Goal: Task Accomplishment & Management: Manage account settings

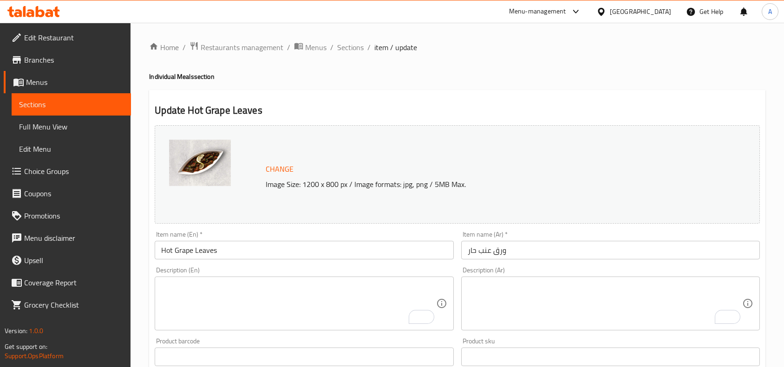
scroll to position [69, 0]
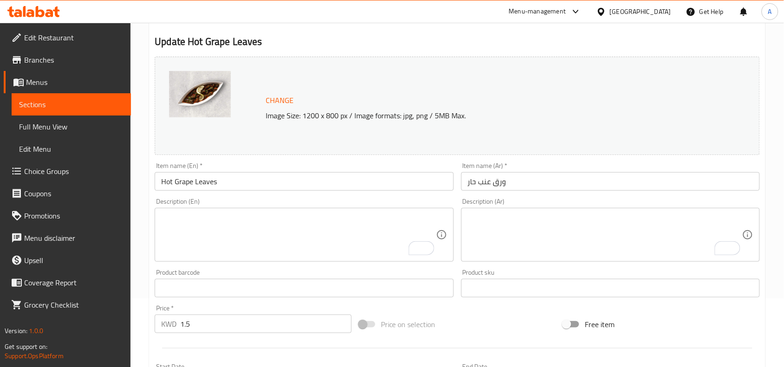
click at [610, 8] on div at bounding box center [602, 12] width 13 height 10
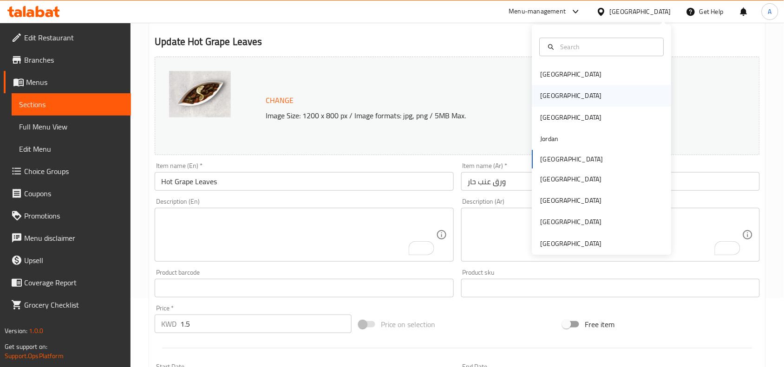
click at [535, 102] on div "Egypt" at bounding box center [571, 95] width 76 height 21
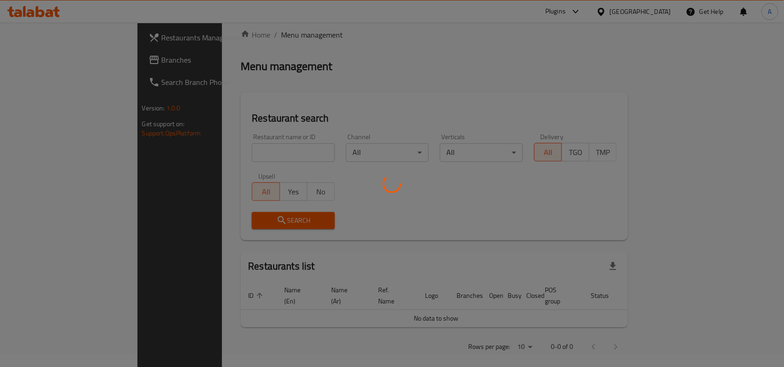
scroll to position [69, 0]
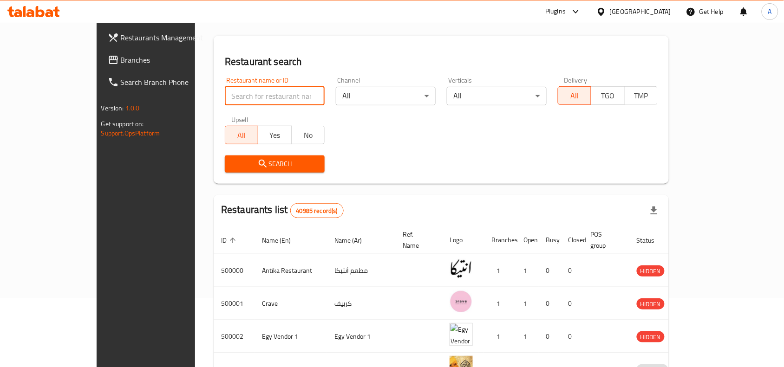
click at [225, 89] on input "search" at bounding box center [275, 96] width 100 height 19
paste input "694435"
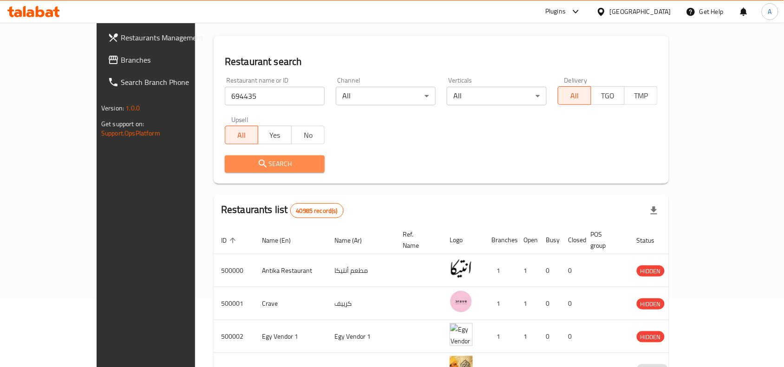
click at [245, 168] on span "Search" at bounding box center [274, 164] width 85 height 12
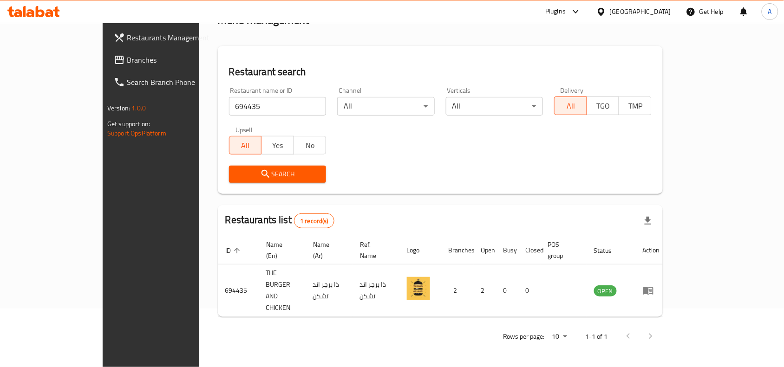
scroll to position [29, 0]
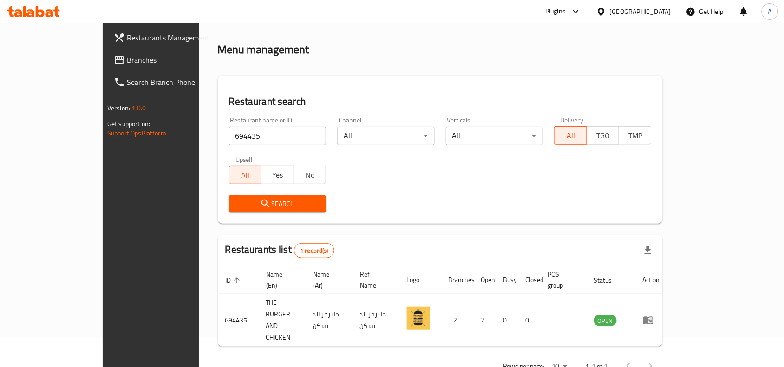
click at [229, 130] on input "694435" at bounding box center [278, 136] width 98 height 19
paste input "78144"
type input "678144"
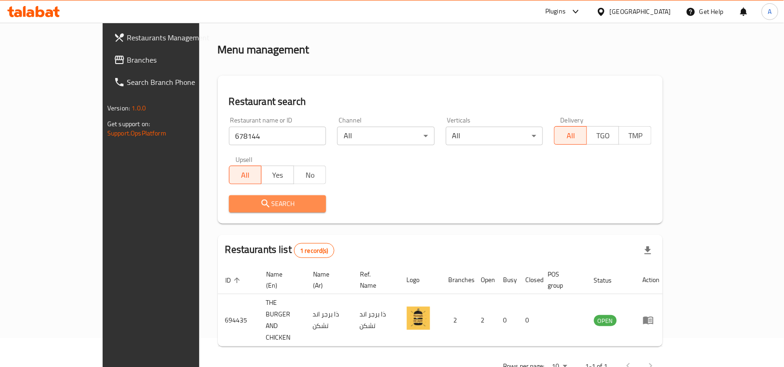
click at [229, 209] on button "Search" at bounding box center [278, 203] width 98 height 17
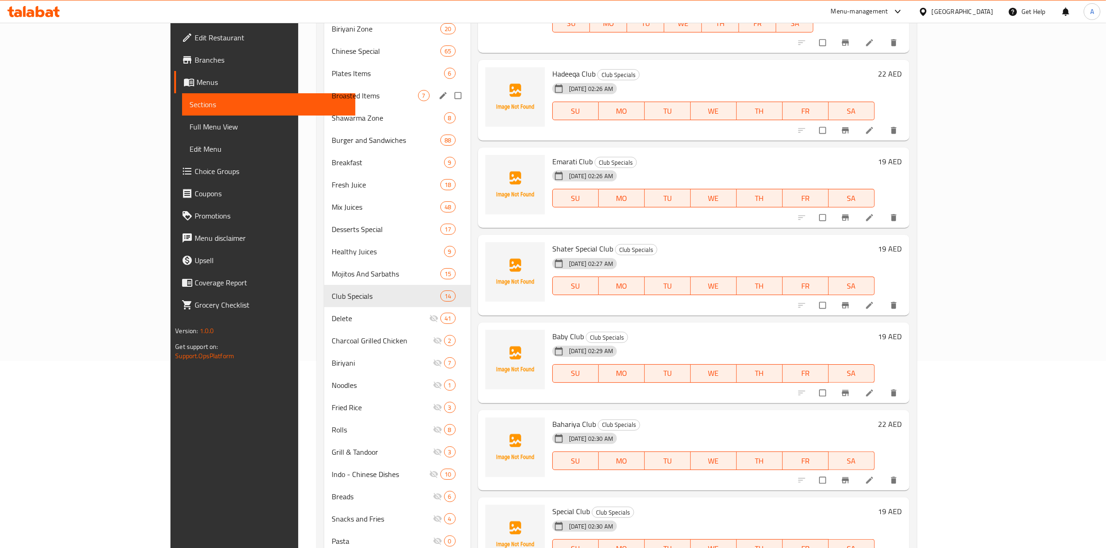
scroll to position [331, 0]
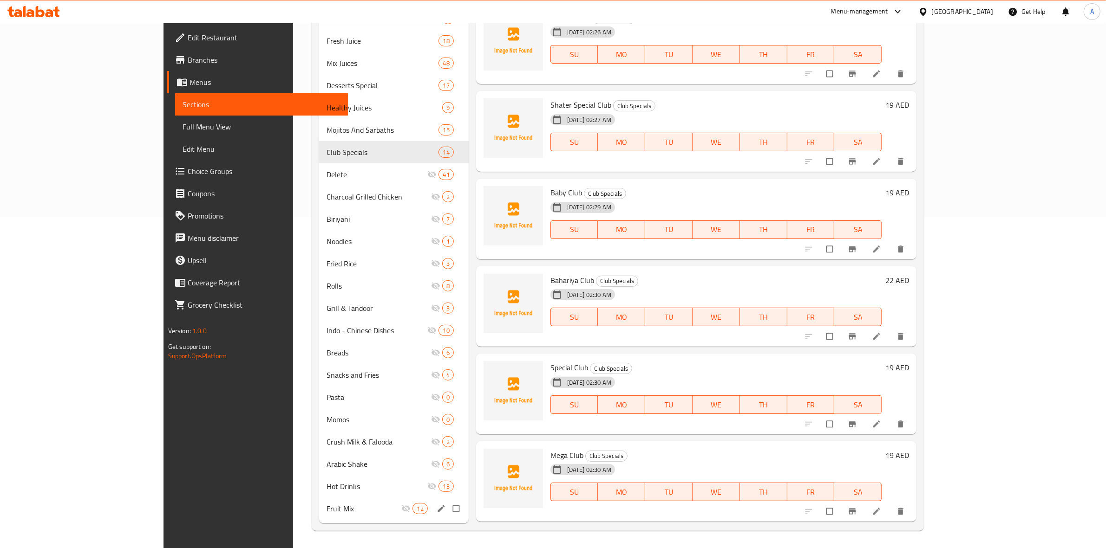
click at [447, 505] on input "Menu sections" at bounding box center [457, 509] width 20 height 18
checkbox input "true"
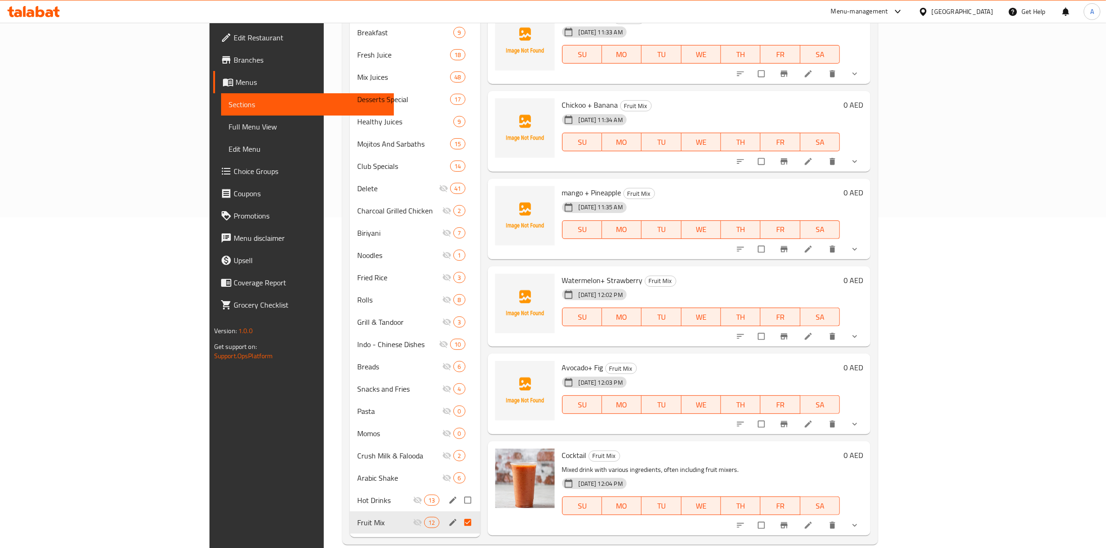
click at [459, 492] on input "Menu sections" at bounding box center [469, 501] width 20 height 18
checkbox input "true"
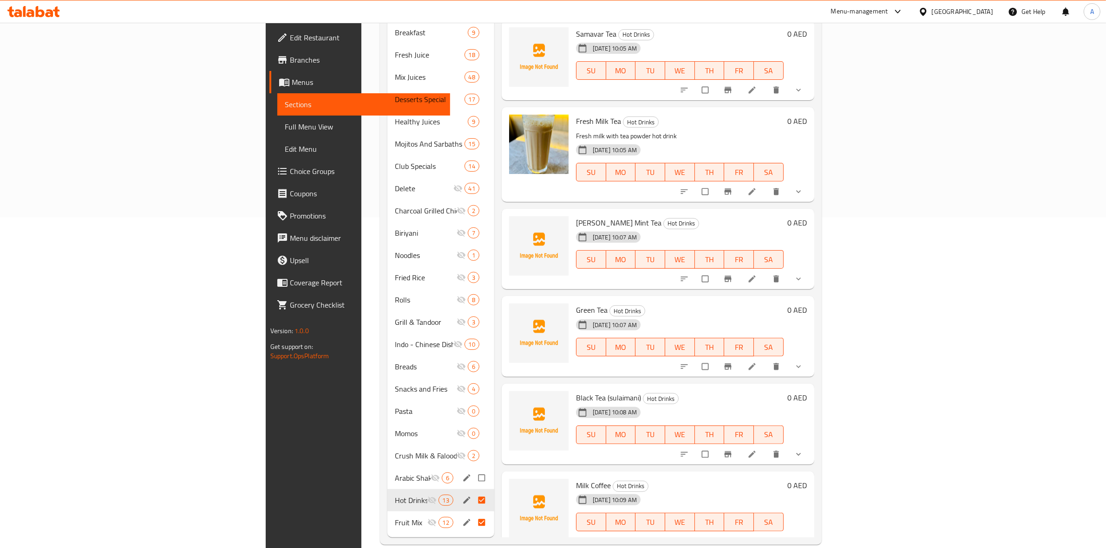
click at [473, 469] on input "Menu sections" at bounding box center [483, 478] width 20 height 18
checkbox input "true"
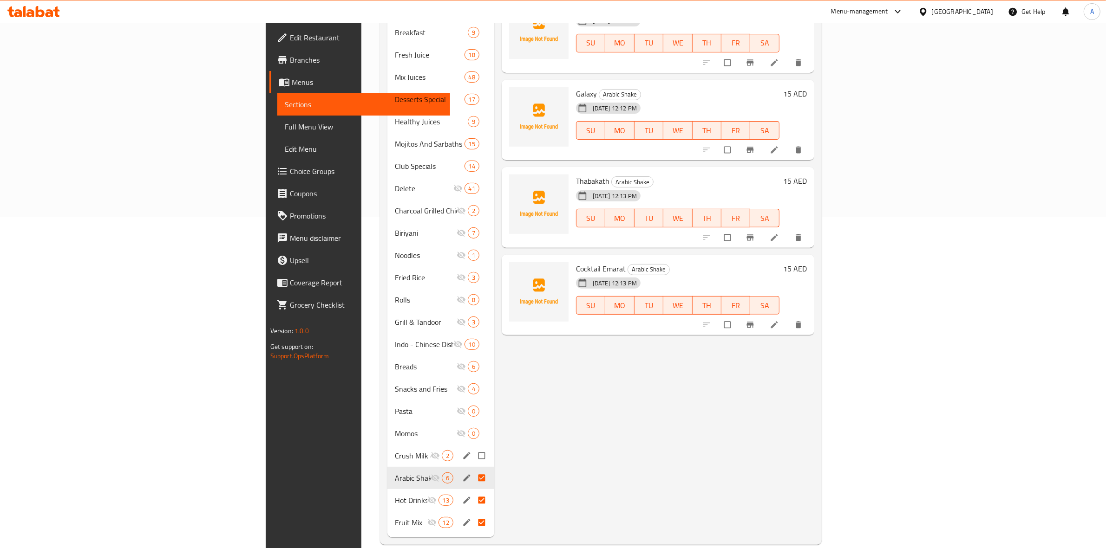
click at [473, 447] on input "Menu sections" at bounding box center [483, 456] width 20 height 18
checkbox input "true"
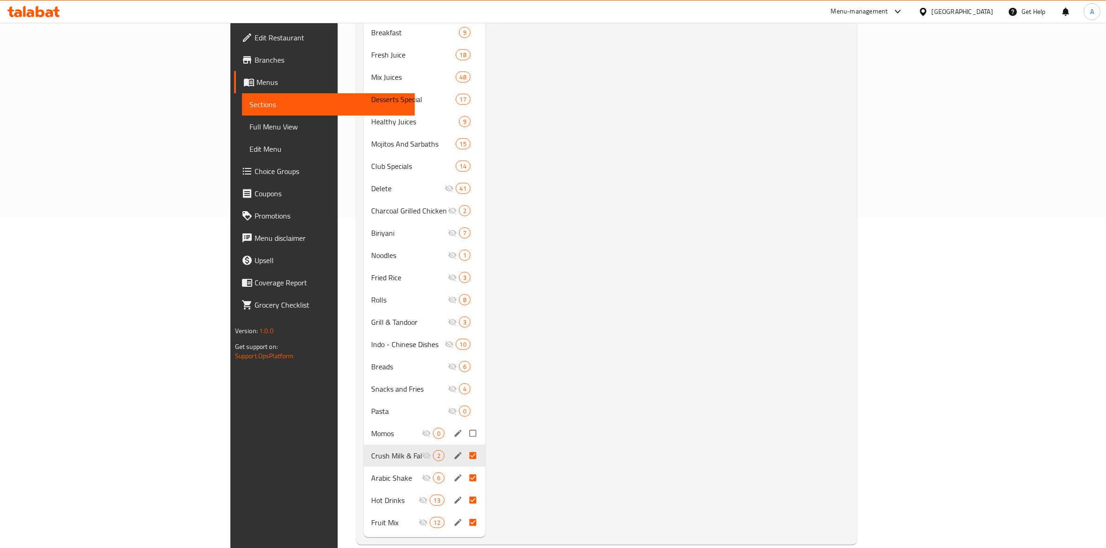
click at [464, 425] on input "Menu sections" at bounding box center [474, 434] width 20 height 18
checkbox input "true"
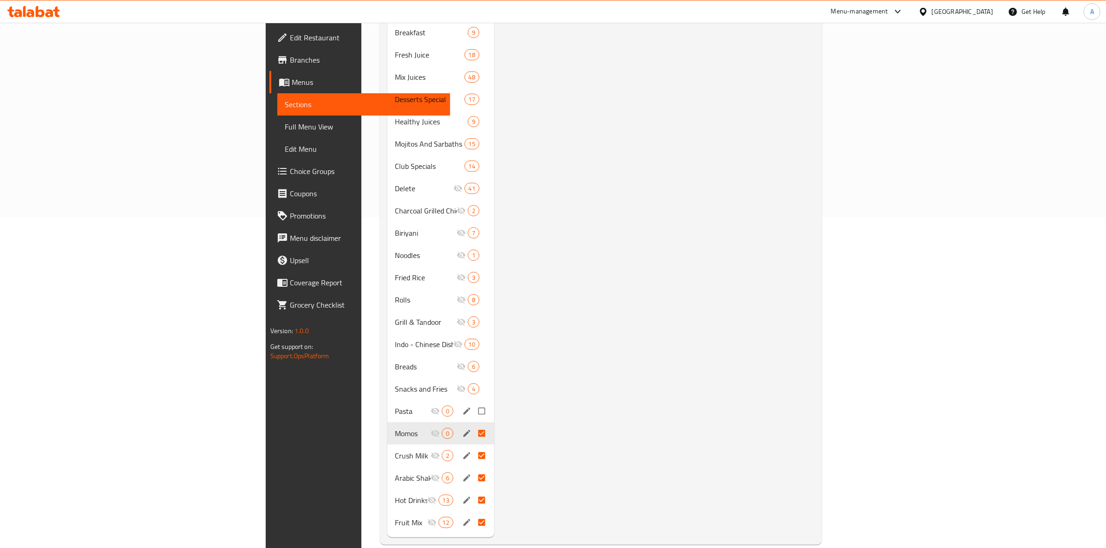
click at [473, 403] on input "Menu sections" at bounding box center [483, 412] width 20 height 18
checkbox input "true"
click at [473, 380] on input "Menu sections" at bounding box center [483, 389] width 20 height 18
checkbox input "true"
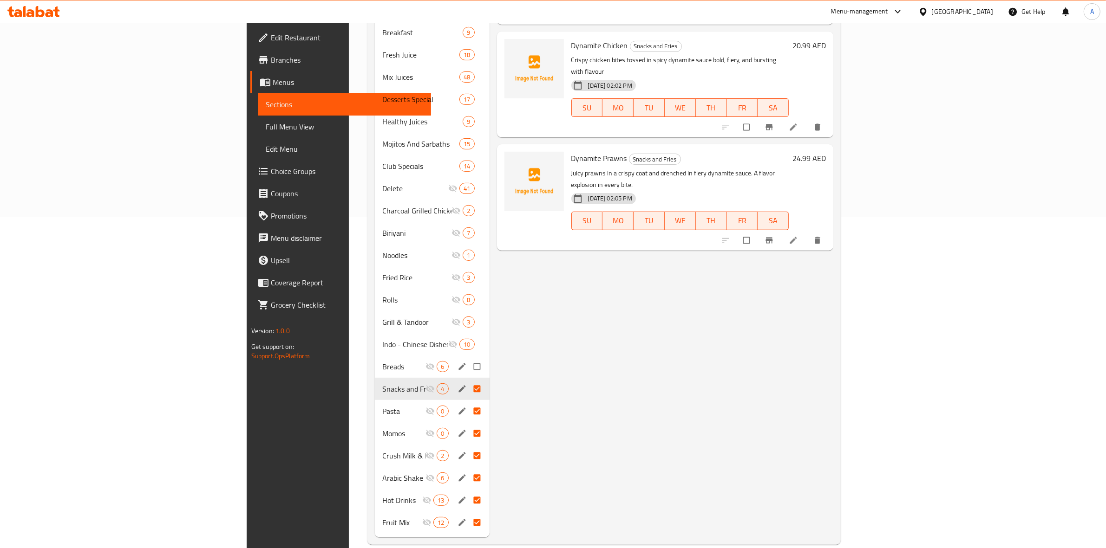
click at [468, 358] on input "Menu sections" at bounding box center [478, 367] width 20 height 18
checkbox input "true"
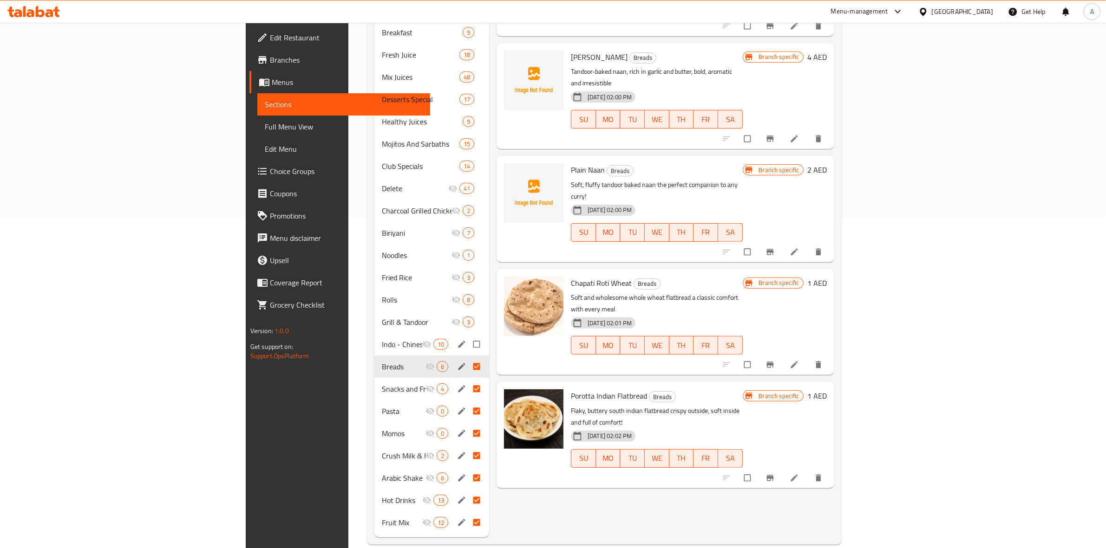
click at [468, 336] on input "Menu sections" at bounding box center [478, 345] width 20 height 18
checkbox input "true"
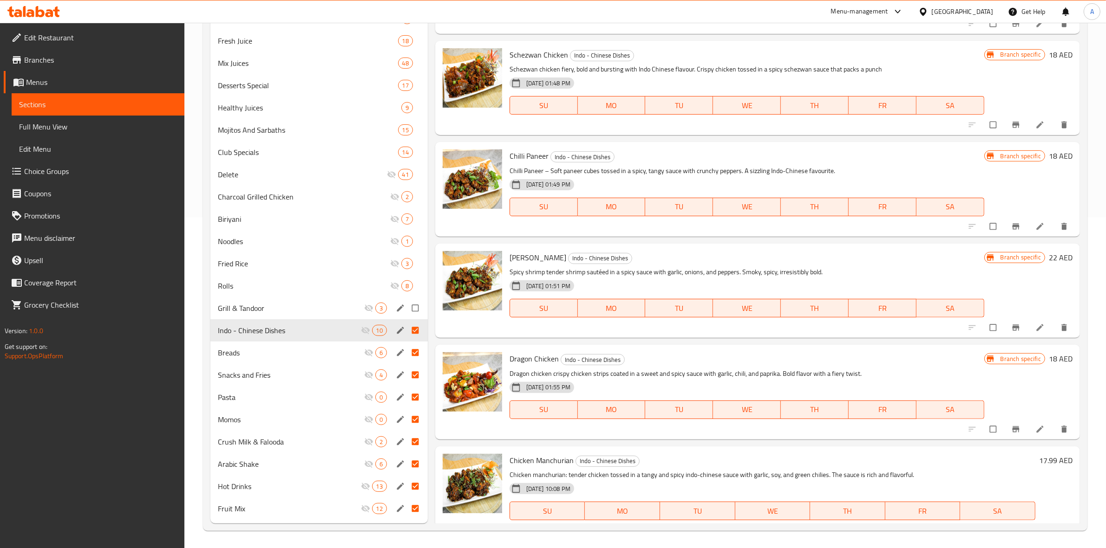
click at [418, 315] on input "Menu sections" at bounding box center [416, 308] width 20 height 18
checkbox input "true"
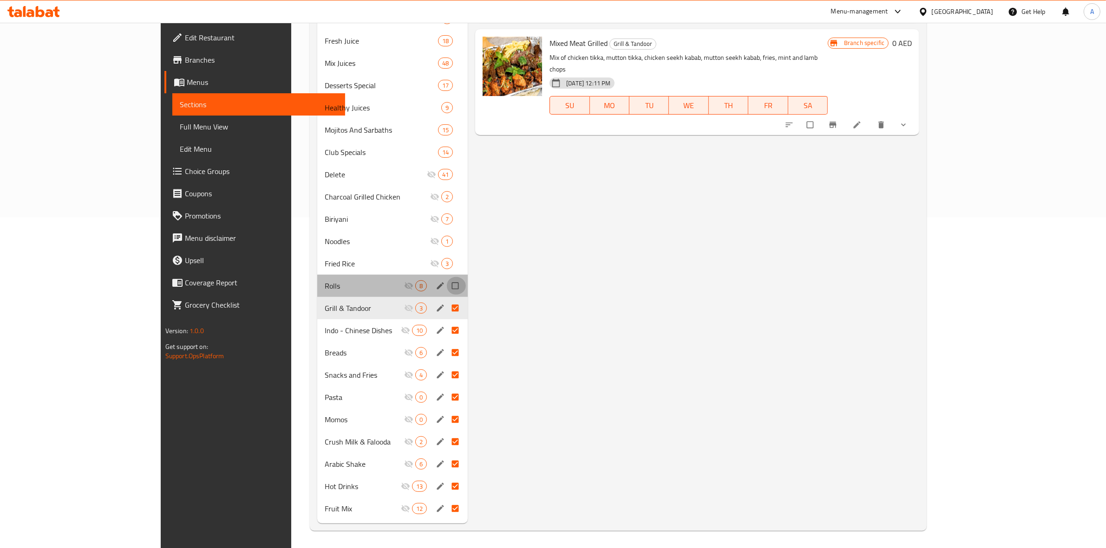
click at [446, 288] on input "Menu sections" at bounding box center [456, 286] width 20 height 18
checkbox input "true"
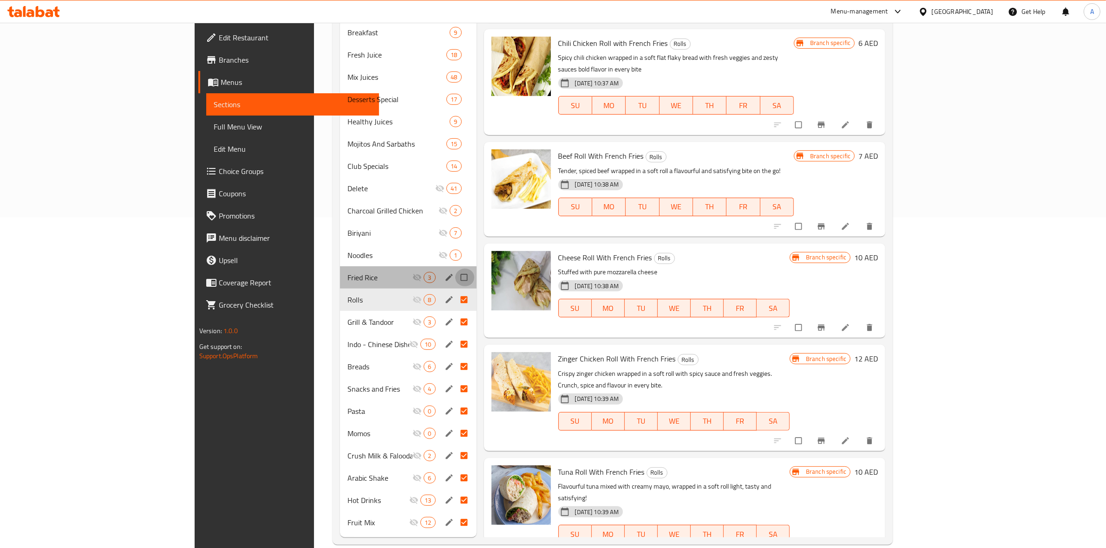
click at [455, 269] on input "Menu sections" at bounding box center [465, 278] width 20 height 18
checkbox input "true"
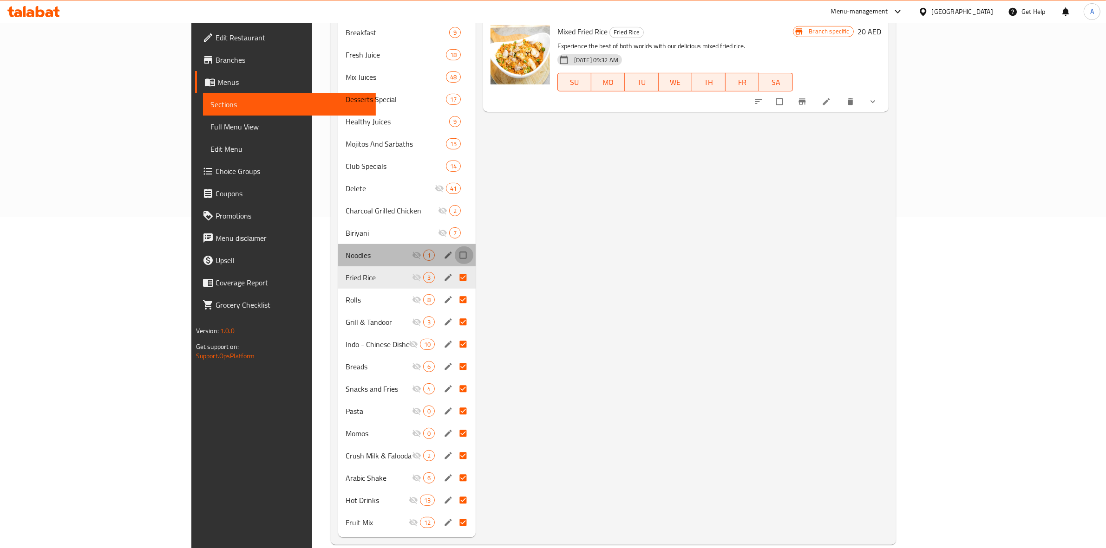
click at [454, 247] on input "Menu sections" at bounding box center [464, 256] width 20 height 18
checkbox input "true"
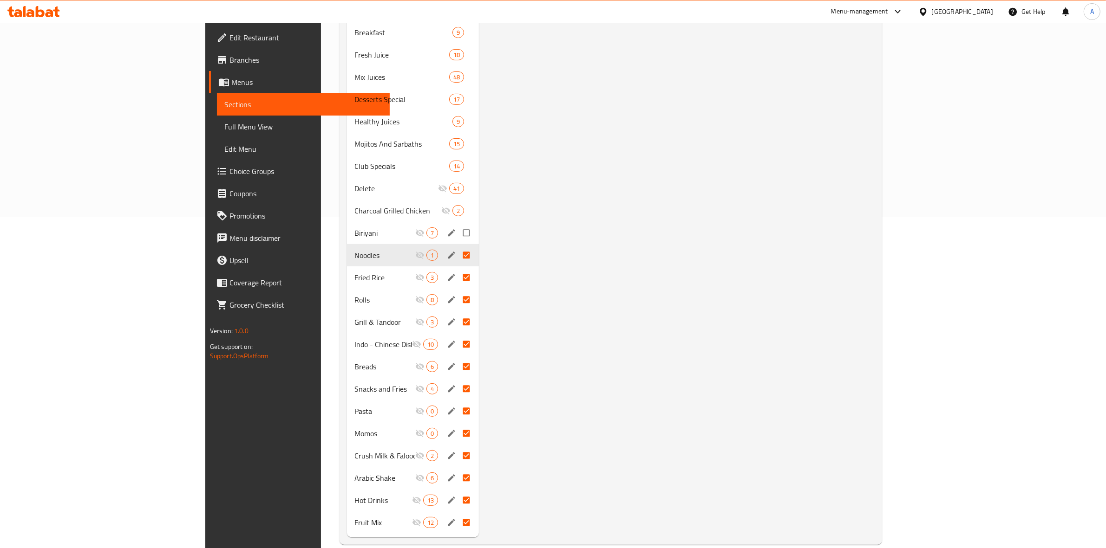
click at [457, 224] on input "Menu sections" at bounding box center [467, 233] width 20 height 18
checkbox input "true"
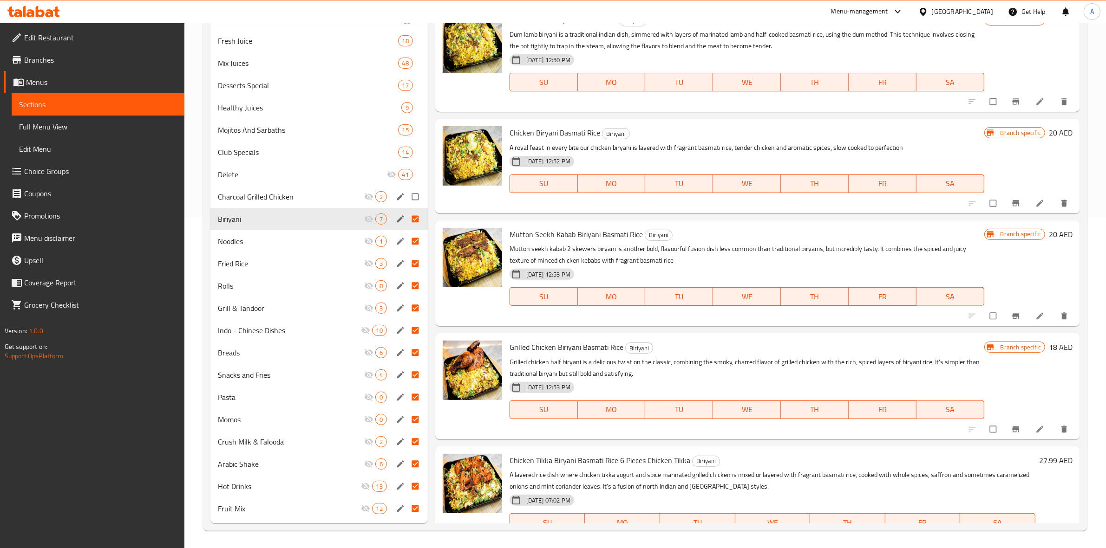
click at [422, 201] on input "Menu sections" at bounding box center [416, 197] width 20 height 18
checkbox input "true"
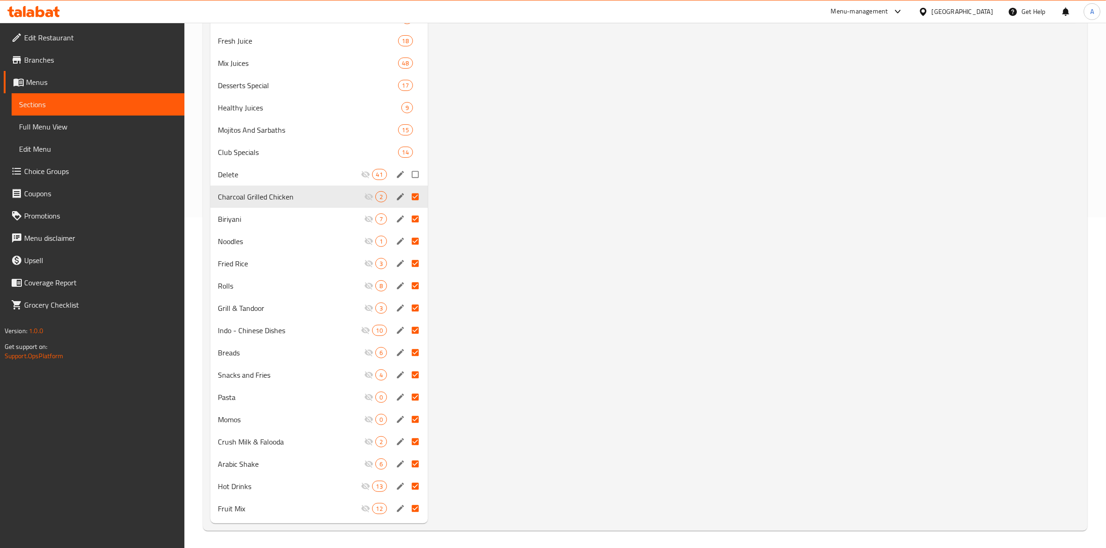
click at [421, 176] on input "Menu sections" at bounding box center [416, 175] width 20 height 18
checkbox input "true"
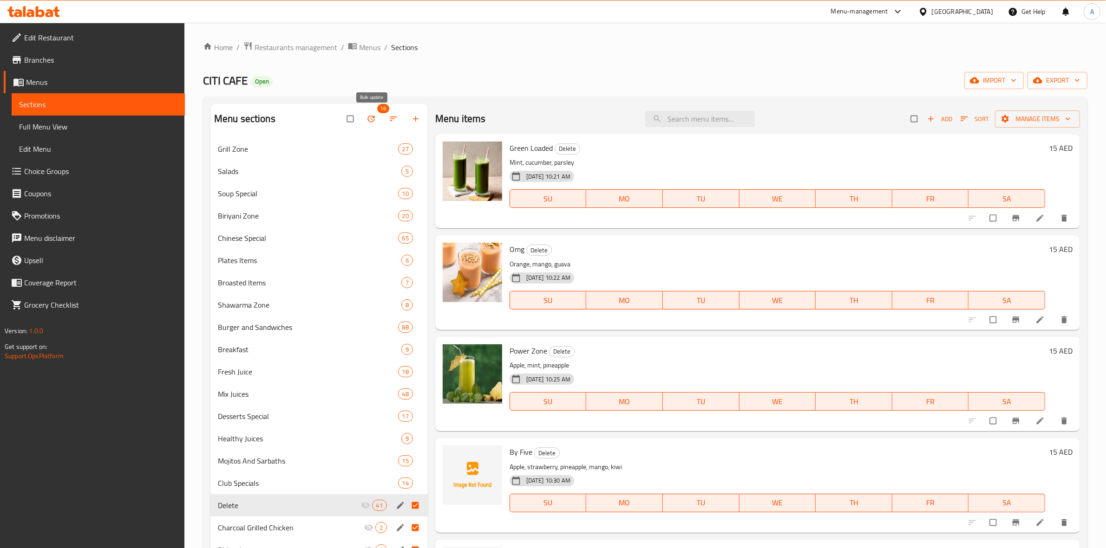
click at [371, 115] on icon "button" at bounding box center [370, 118] width 9 height 9
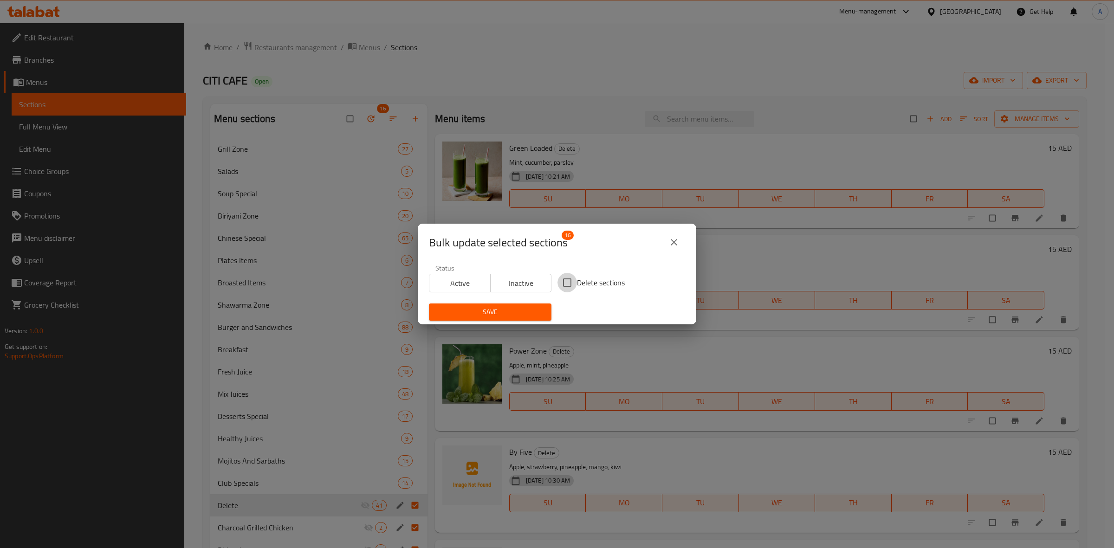
click at [571, 283] on input "Delete sections" at bounding box center [568, 283] width 20 height 20
checkbox input "true"
click at [511, 306] on button "Save" at bounding box center [490, 312] width 123 height 17
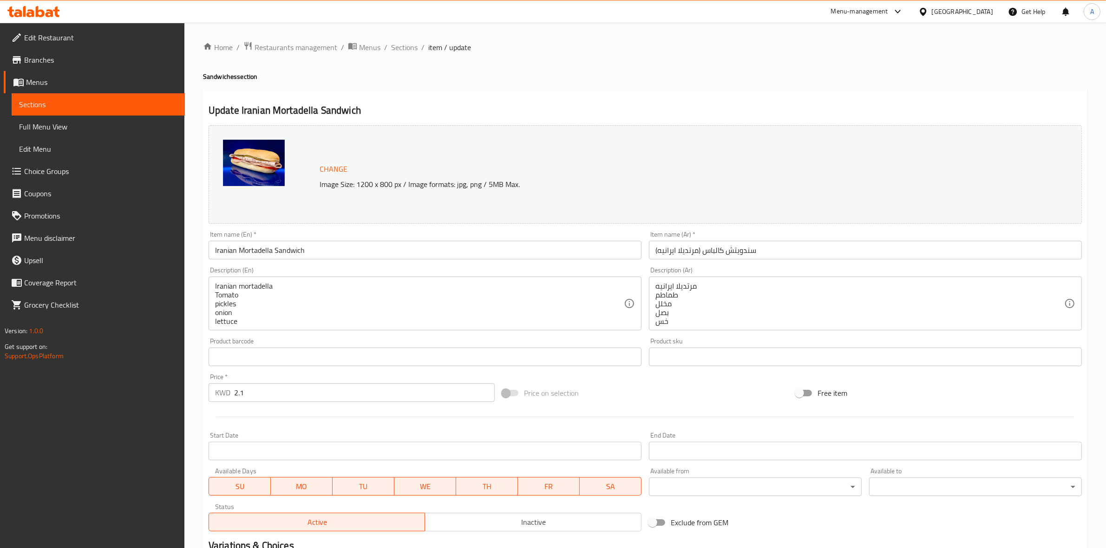
click at [296, 247] on input "Iranian Mortadella Sandwich" at bounding box center [424, 250] width 433 height 19
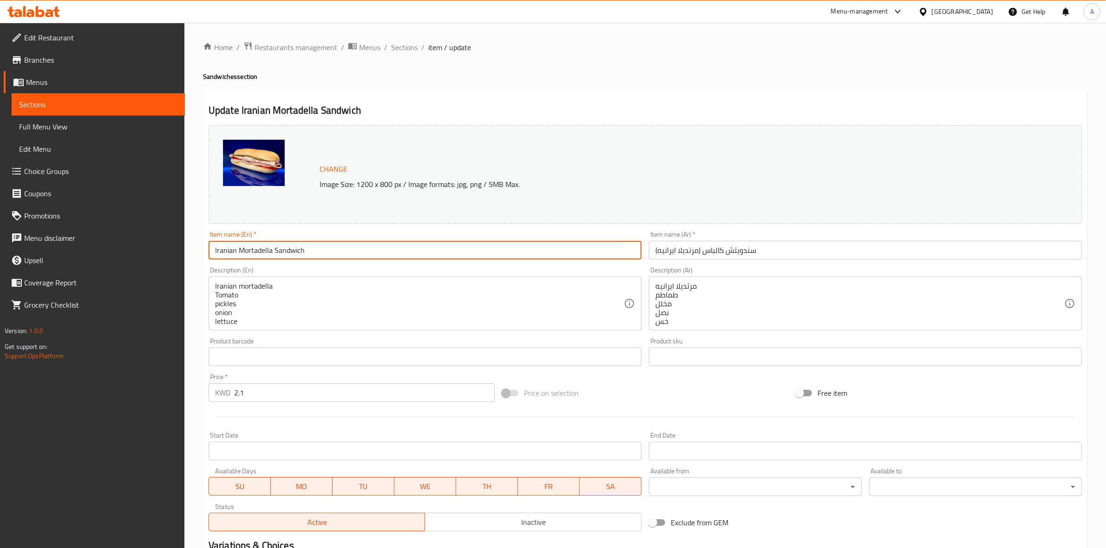
click at [296, 247] on input "Iranian Mortadella Sandwich" at bounding box center [424, 250] width 433 height 19
click at [410, 42] on span "Sections" at bounding box center [404, 47] width 26 height 11
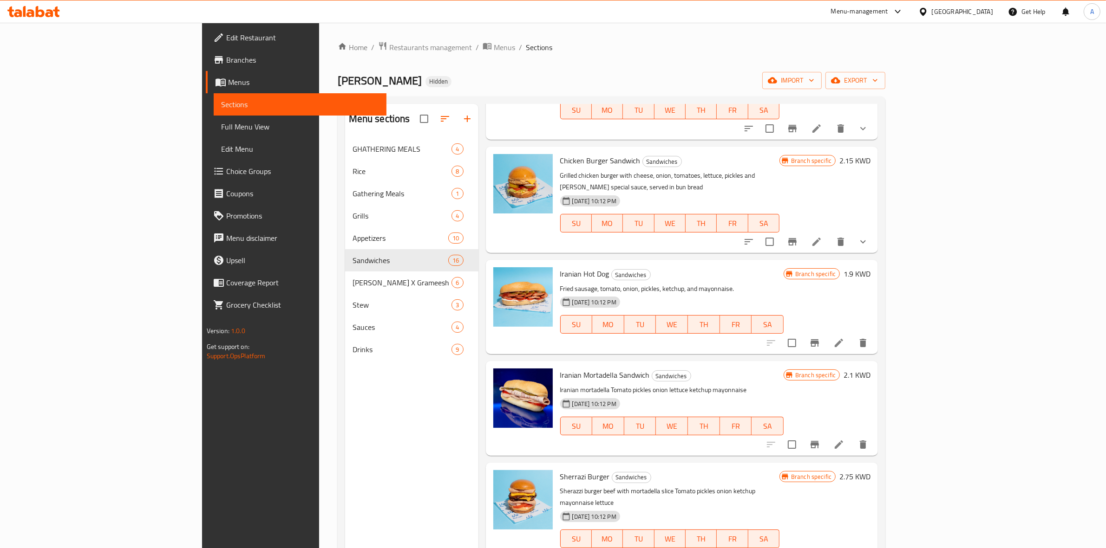
scroll to position [1097, 0]
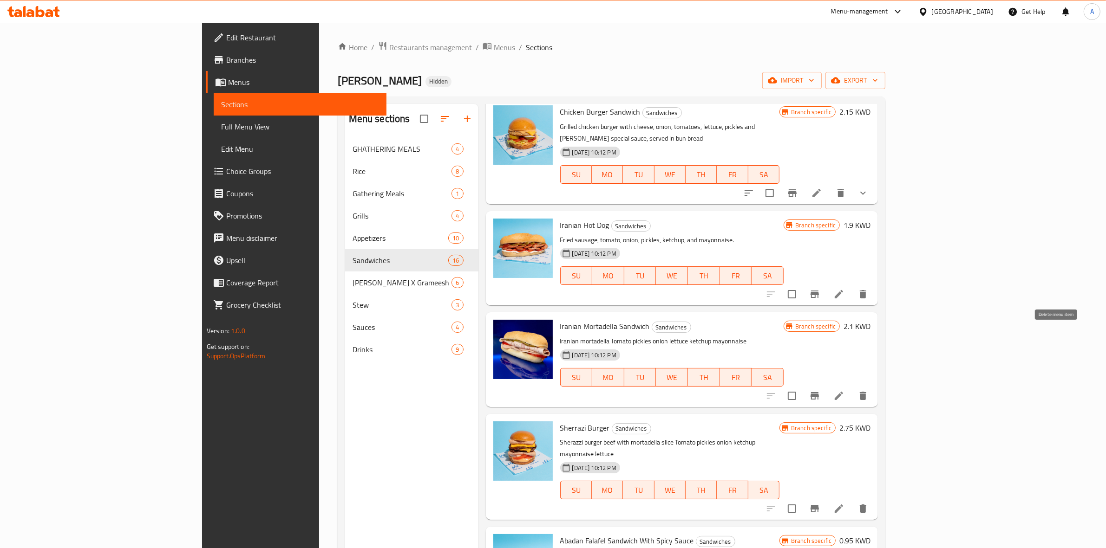
click at [868, 391] on icon "delete" at bounding box center [862, 396] width 11 height 11
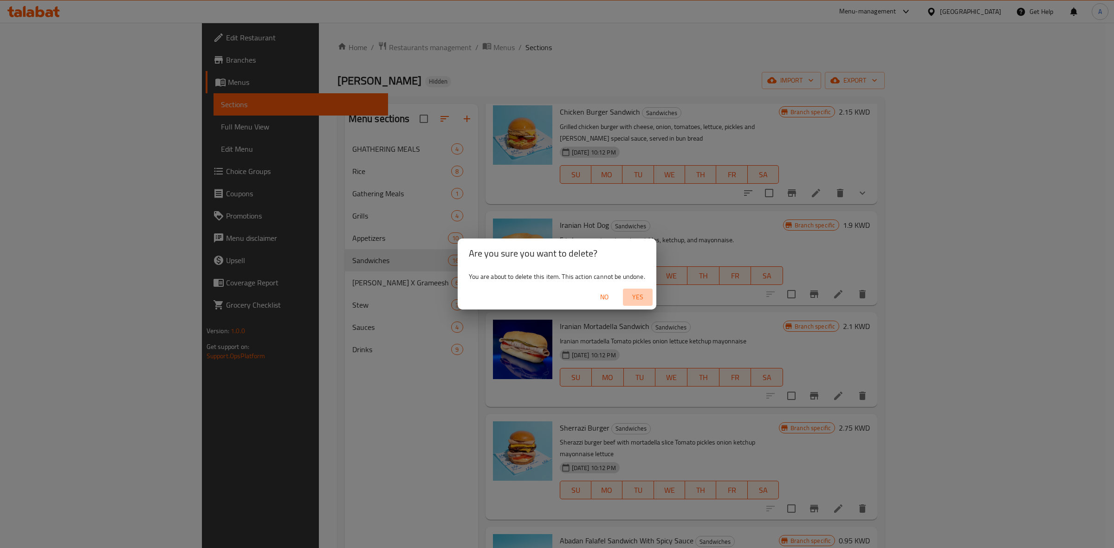
click at [636, 293] on span "Yes" at bounding box center [638, 298] width 22 height 12
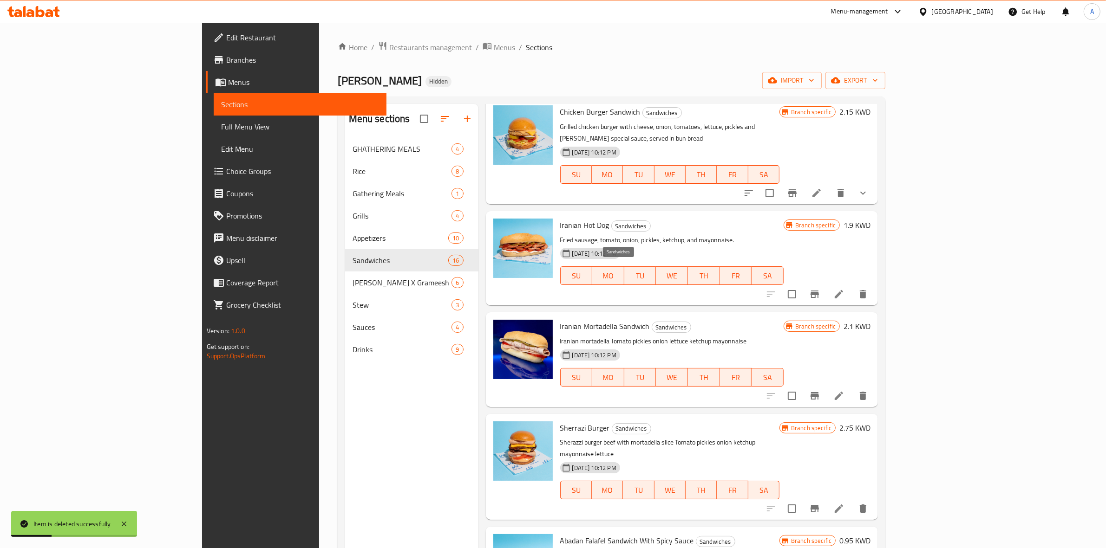
scroll to position [995, 0]
